Goal: Entertainment & Leisure: Consume media (video, audio)

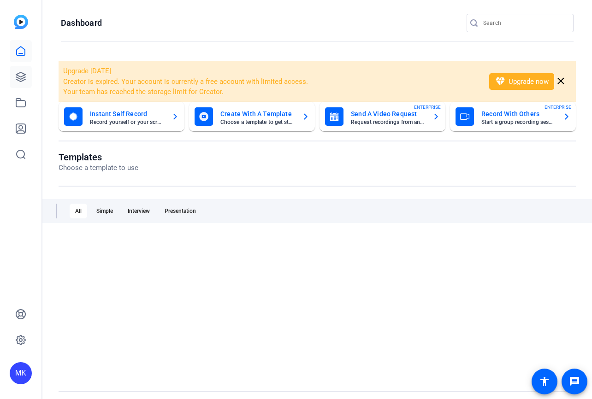
click at [25, 80] on icon at bounding box center [20, 76] width 11 height 11
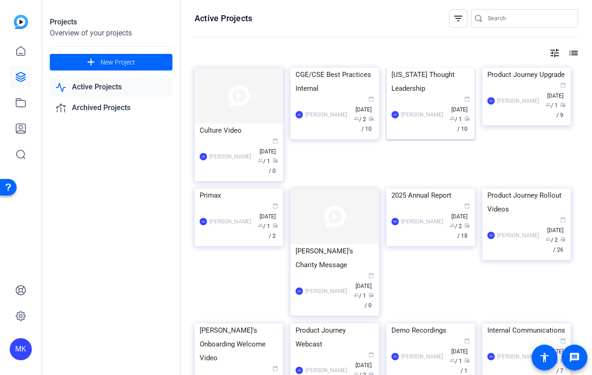
click at [416, 95] on div "[US_STATE] Thought Leadership" at bounding box center [430, 82] width 78 height 28
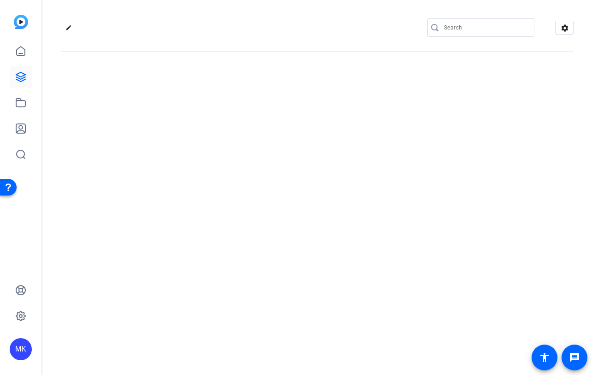
click at [416, 133] on div "edit settings" at bounding box center [316, 187] width 549 height 375
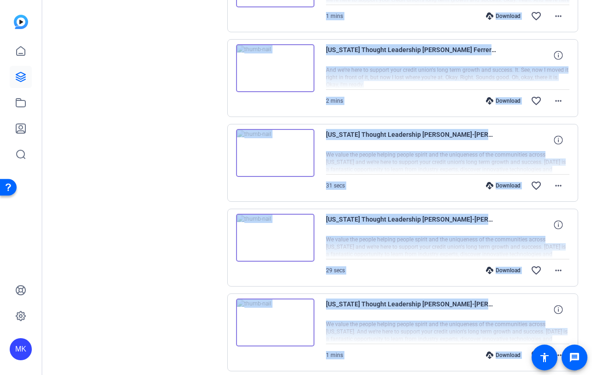
scroll to position [710, 0]
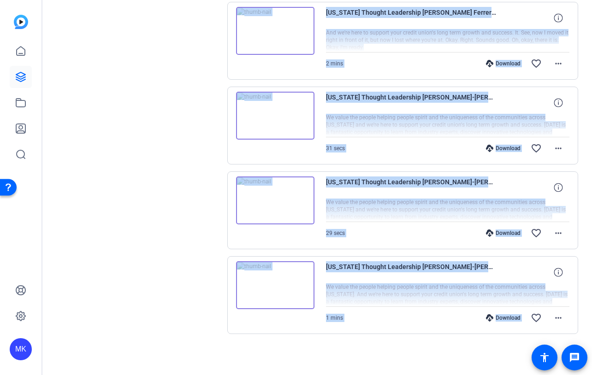
click at [278, 284] on img at bounding box center [275, 285] width 78 height 48
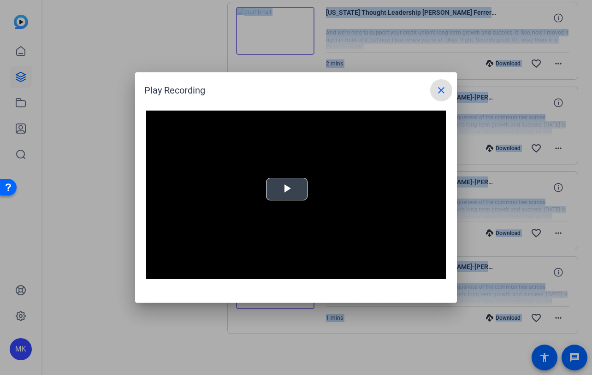
click at [287, 189] on span "Video Player" at bounding box center [287, 189] width 0 height 0
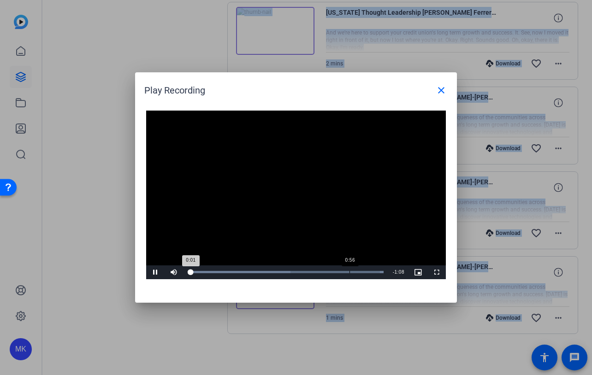
click at [350, 272] on div "0:56" at bounding box center [349, 272] width 0 height 2
click at [439, 89] on mat-icon "close" at bounding box center [441, 90] width 11 height 11
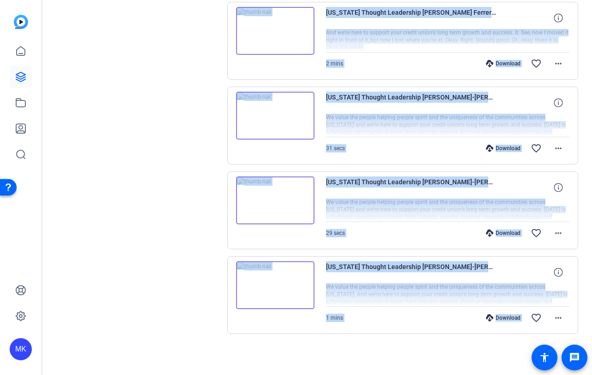
click at [274, 201] on img at bounding box center [275, 201] width 78 height 48
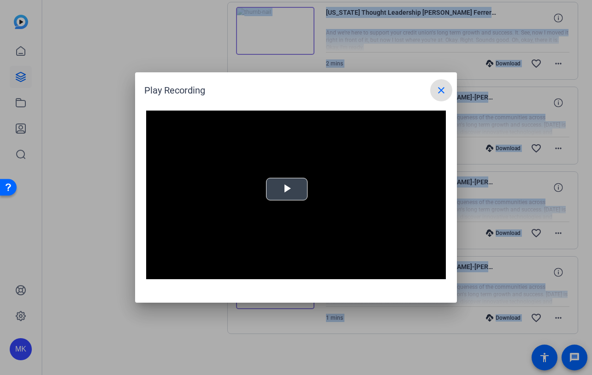
click at [287, 189] on span "Video Player" at bounding box center [287, 189] width 0 height 0
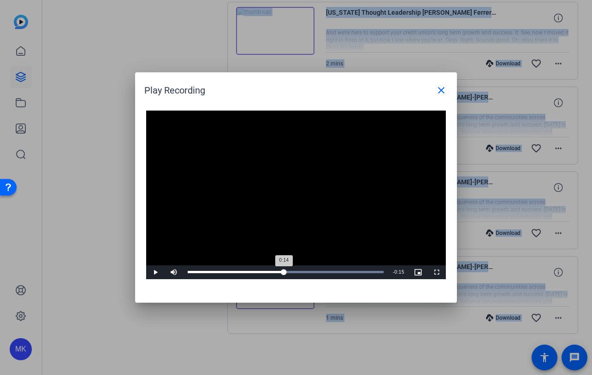
click at [283, 274] on div "Loaded : 100.00% 0:14 0:14" at bounding box center [285, 273] width 205 height 14
click at [327, 274] on div "Loaded : 100.00% 0:20 0:14" at bounding box center [285, 273] width 205 height 14
click at [360, 275] on div "Loaded : 100.00% 0:25 0:21" at bounding box center [285, 273] width 205 height 14
click at [378, 272] on div "Loaded : 100.00% 0:28 0:28" at bounding box center [286, 272] width 196 height 2
click at [345, 272] on div "Loaded : 100.00% 0:24 0:23" at bounding box center [286, 272] width 196 height 2
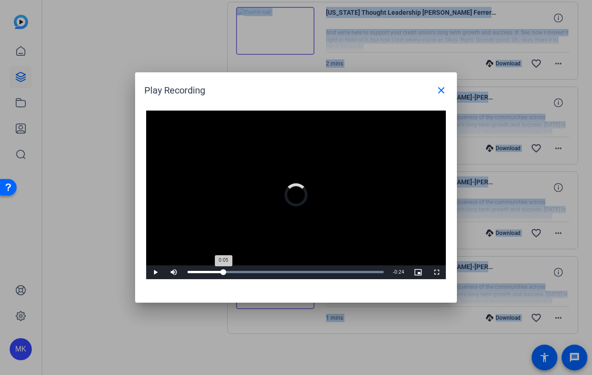
click at [223, 273] on div "Loaded : 100.00% 0:05 0:05" at bounding box center [286, 272] width 196 height 2
click at [444, 89] on mat-icon "close" at bounding box center [441, 90] width 11 height 11
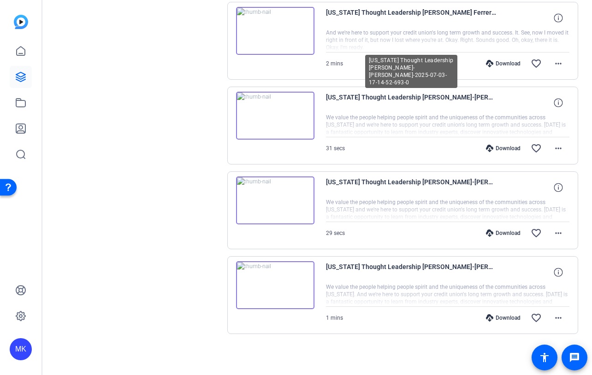
click at [374, 97] on span "[US_STATE] Thought Leadership [PERSON_NAME]-[PERSON_NAME]-2025-07-03-17-14-52-6…" at bounding box center [411, 103] width 171 height 22
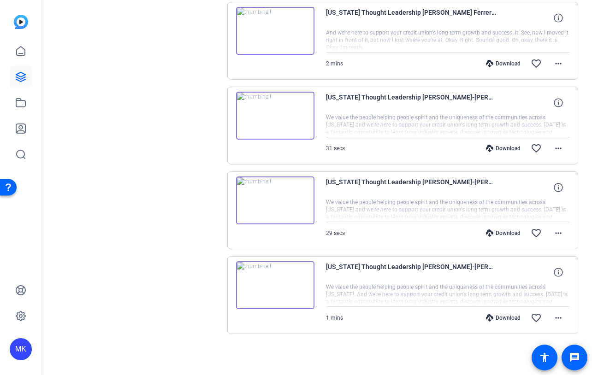
click at [268, 121] on img at bounding box center [275, 116] width 78 height 48
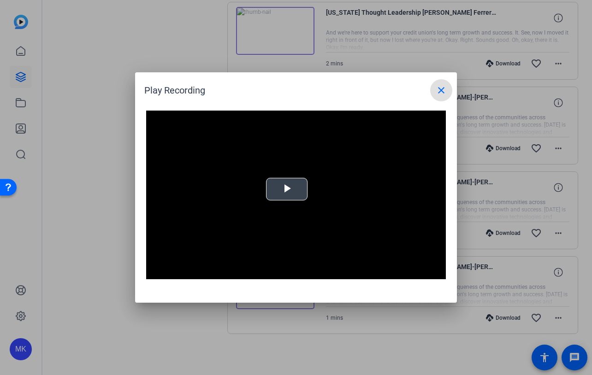
click at [287, 189] on span "Video Player" at bounding box center [287, 189] width 0 height 0
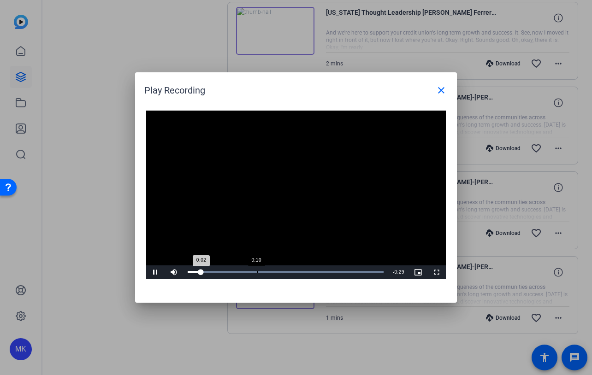
click at [272, 275] on div "Loaded : 100.00% 0:10 0:02" at bounding box center [285, 273] width 205 height 14
click at [308, 273] on div "Loaded : 100.00% 0:18 0:13" at bounding box center [286, 272] width 196 height 2
click at [334, 272] on div "Loaded : 100.00% 0:22 0:22" at bounding box center [286, 272] width 196 height 2
click at [359, 275] on div "Loaded : 100.00% 0:23 0:23" at bounding box center [285, 273] width 205 height 14
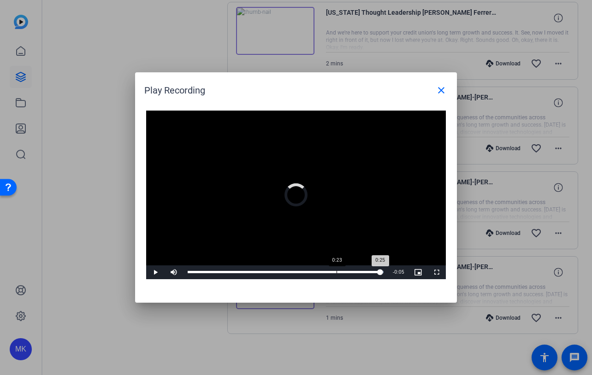
drag, startPoint x: 380, startPoint y: 272, endPoint x: 335, endPoint y: 271, distance: 45.6
click at [335, 271] on div "Loaded : 100.00% 0:23 0:25" at bounding box center [286, 272] width 196 height 2
click at [441, 89] on mat-icon "close" at bounding box center [441, 90] width 11 height 11
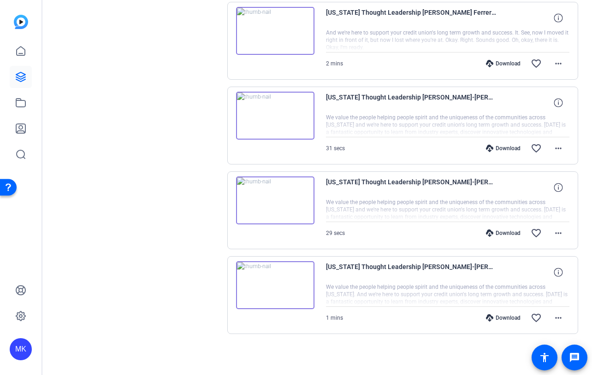
click at [409, 294] on div at bounding box center [448, 294] width 244 height 23
click at [556, 294] on div at bounding box center [448, 294] width 244 height 23
click at [403, 274] on span "[US_STATE] Thought Leadership [PERSON_NAME]-[PERSON_NAME]-2025-07-03-17-12-14-1…" at bounding box center [411, 272] width 171 height 22
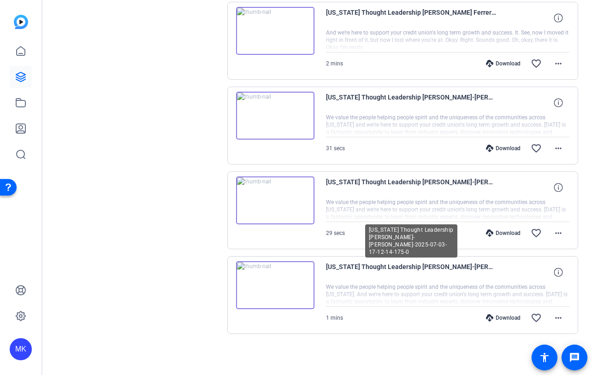
click at [405, 269] on span "[US_STATE] Thought Leadership [PERSON_NAME]-[PERSON_NAME]-2025-07-03-17-12-14-1…" at bounding box center [411, 272] width 171 height 22
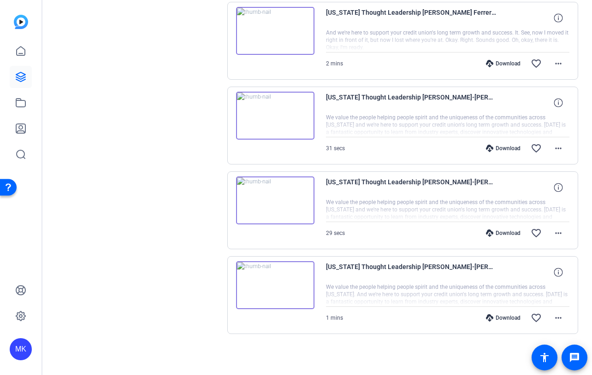
click at [405, 268] on span "[US_STATE] Thought Leadership [PERSON_NAME]-[PERSON_NAME]-2025-07-03-17-12-14-1…" at bounding box center [411, 272] width 171 height 22
click at [559, 270] on icon at bounding box center [558, 272] width 9 height 9
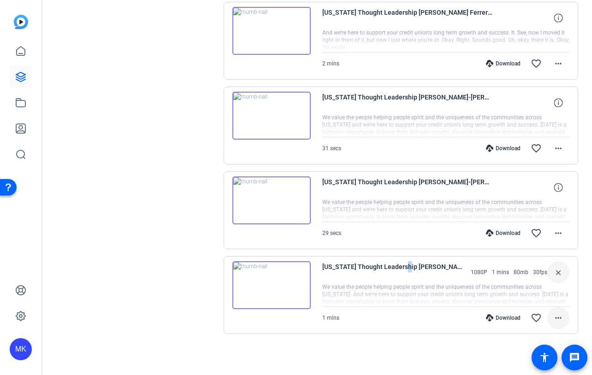
click at [554, 319] on mat-icon "more_horiz" at bounding box center [558, 318] width 11 height 11
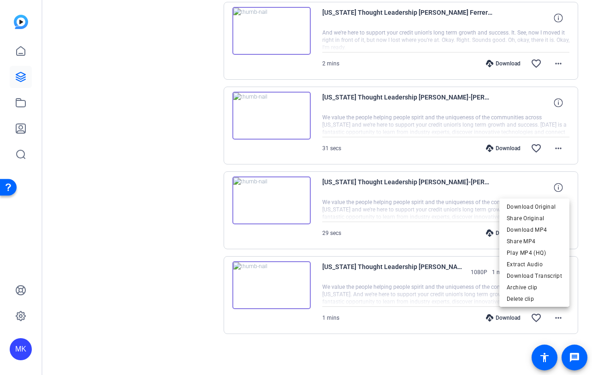
click at [421, 287] on div at bounding box center [296, 187] width 592 height 375
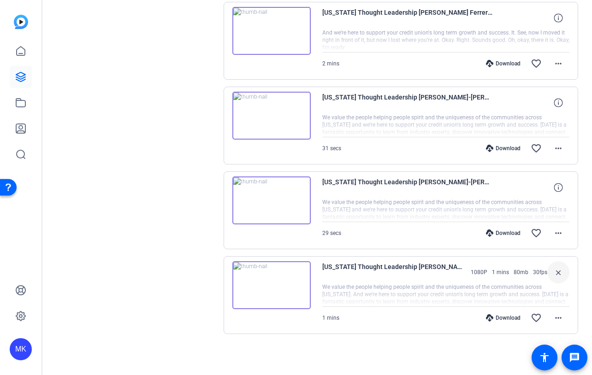
click at [268, 281] on img at bounding box center [271, 285] width 78 height 48
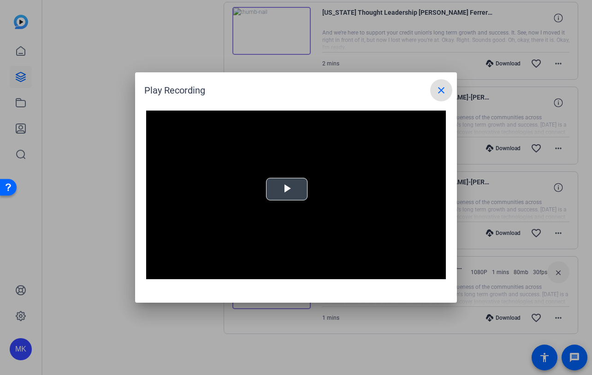
click at [287, 189] on span "Video Player" at bounding box center [287, 189] width 0 height 0
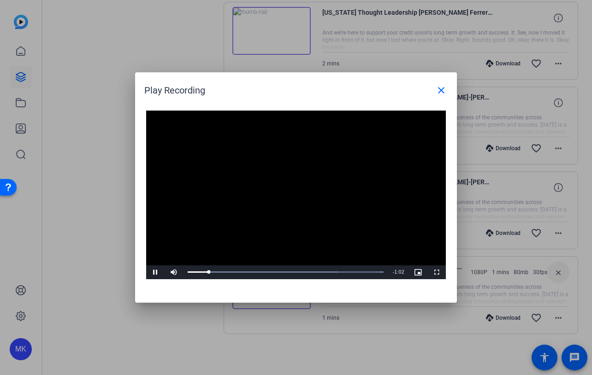
click at [326, 97] on div "Play Recording close" at bounding box center [298, 90] width 308 height 22
click at [308, 290] on div "Video Player is loading. Play Video Pause Mute Current Time 0:08 / Duration 1:0…" at bounding box center [296, 201] width 322 height 201
click at [153, 272] on span "Video Player" at bounding box center [155, 272] width 18 height 0
drag, startPoint x: 219, startPoint y: 271, endPoint x: 135, endPoint y: 271, distance: 84.4
click at [135, 271] on div "Video Player is loading. Play Video Play Mute Current Time 0:10 / Duration 1:09…" at bounding box center [296, 201] width 322 height 201
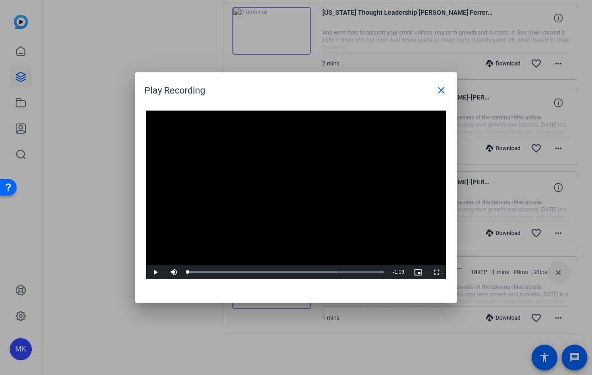
click at [170, 205] on video "Video Player" at bounding box center [296, 195] width 300 height 169
drag, startPoint x: 263, startPoint y: 272, endPoint x: 286, endPoint y: 272, distance: 22.6
click at [285, 272] on div "0:34" at bounding box center [237, 272] width 98 height 2
drag, startPoint x: 286, startPoint y: 272, endPoint x: 309, endPoint y: 272, distance: 23.5
click at [286, 272] on div "0:34" at bounding box center [237, 272] width 98 height 2
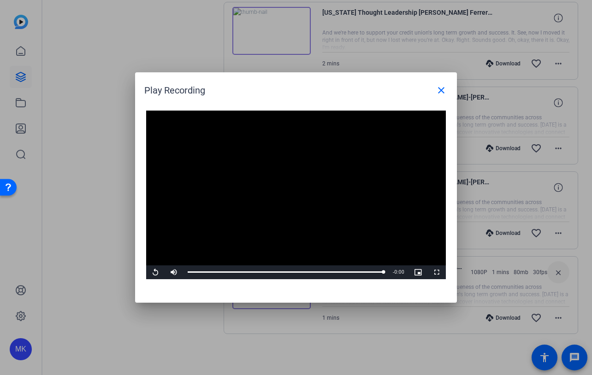
click at [365, 174] on video "Video Player" at bounding box center [296, 195] width 300 height 169
click at [440, 94] on mat-icon "close" at bounding box center [441, 90] width 11 height 11
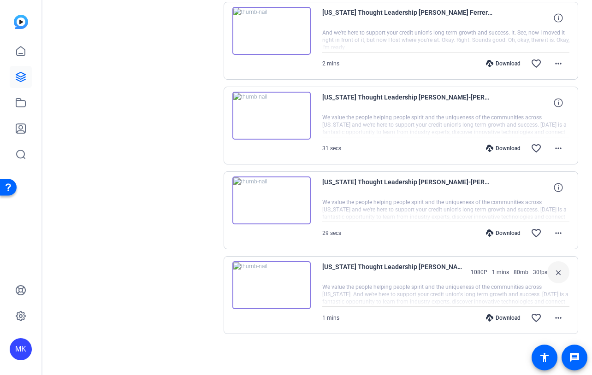
click at [276, 283] on img at bounding box center [271, 285] width 78 height 48
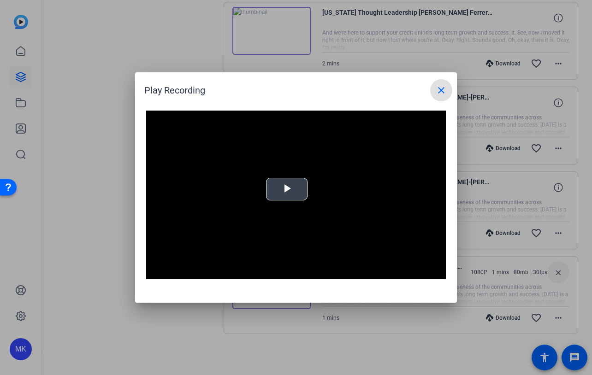
click at [287, 189] on span "Video Player" at bounding box center [287, 189] width 0 height 0
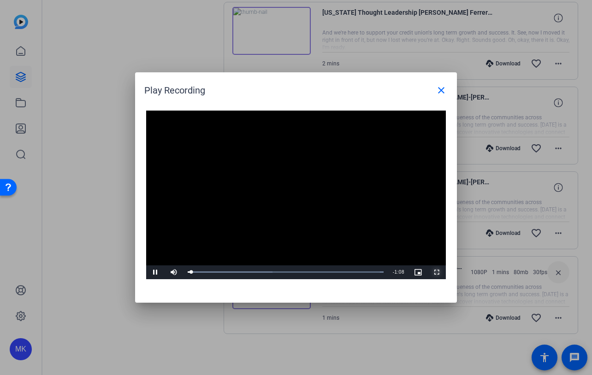
click at [437, 272] on span "Video Player" at bounding box center [436, 272] width 18 height 0
click at [441, 90] on mat-icon "close" at bounding box center [441, 90] width 11 height 11
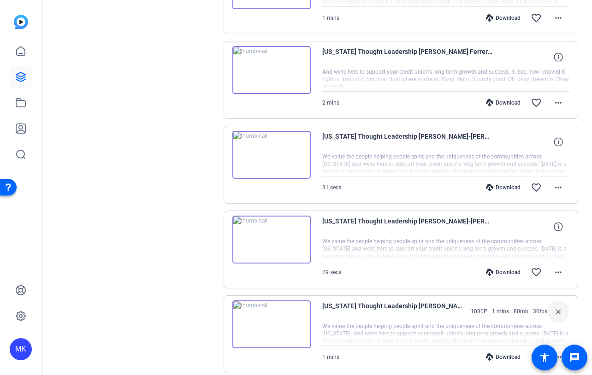
scroll to position [664, 0]
